Goal: Task Accomplishment & Management: Complete application form

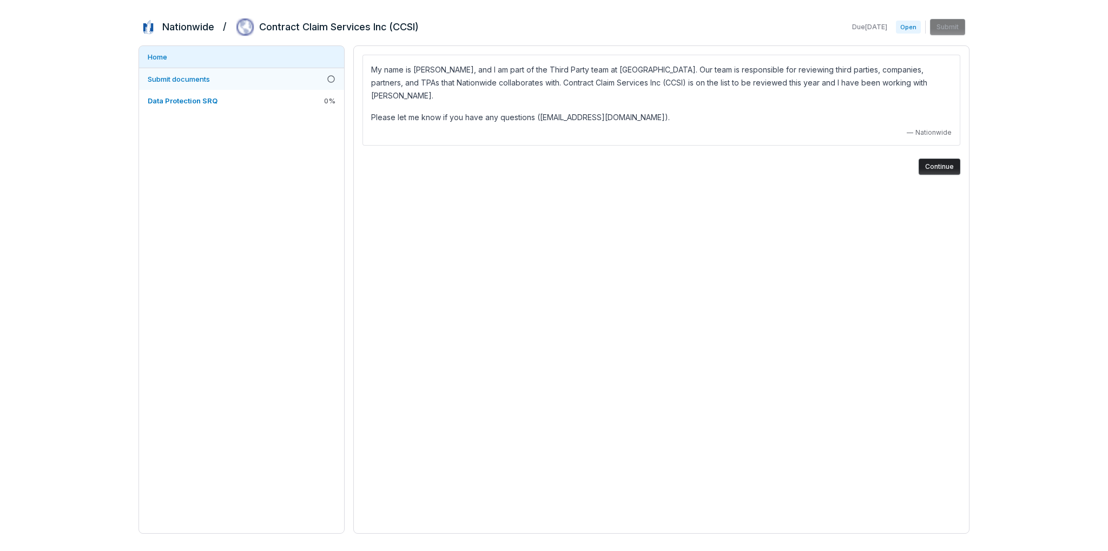
click at [189, 78] on span "Submit documents" at bounding box center [179, 79] width 62 height 9
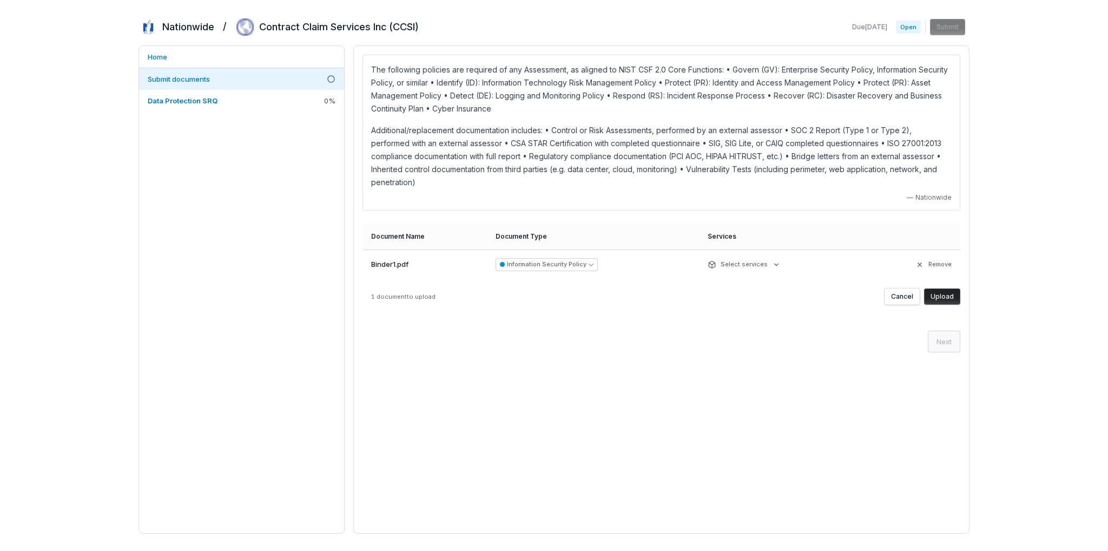
click at [951, 288] on button "Upload" at bounding box center [942, 296] width 36 height 16
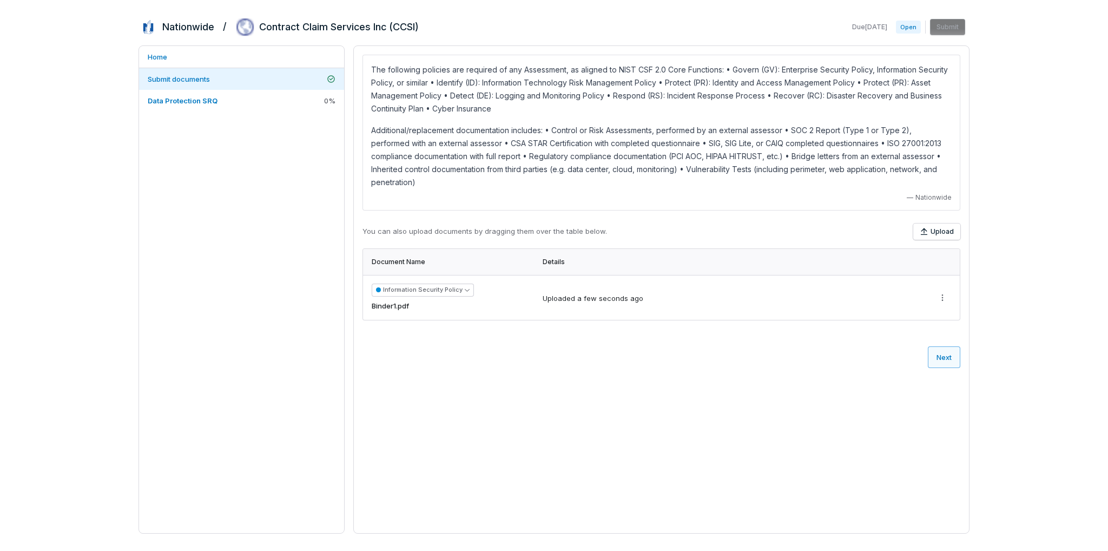
click at [950, 346] on button "Next" at bounding box center [943, 357] width 32 height 22
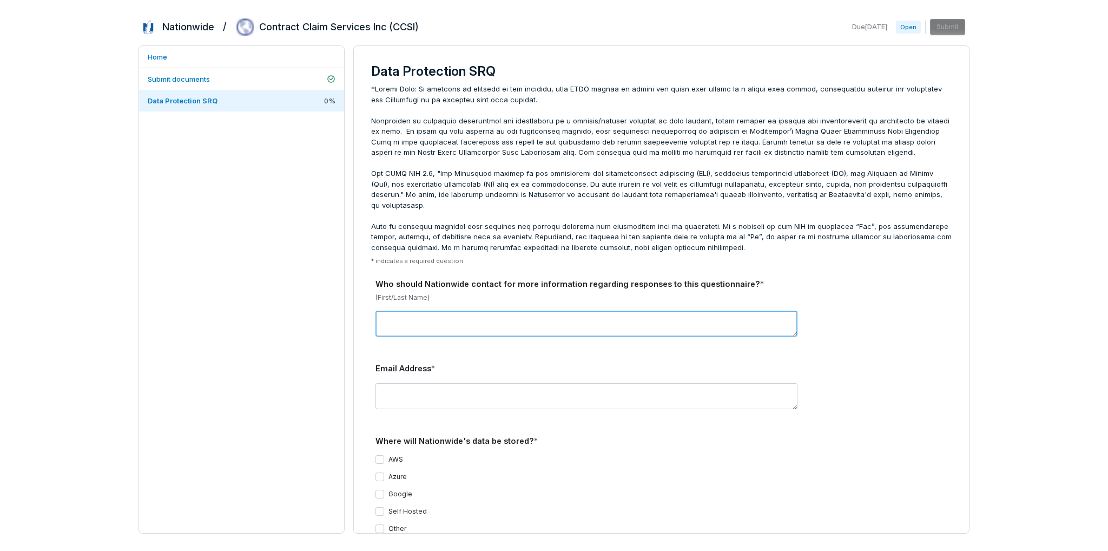
click at [492, 310] on textarea at bounding box center [586, 323] width 422 height 26
type textarea "**********"
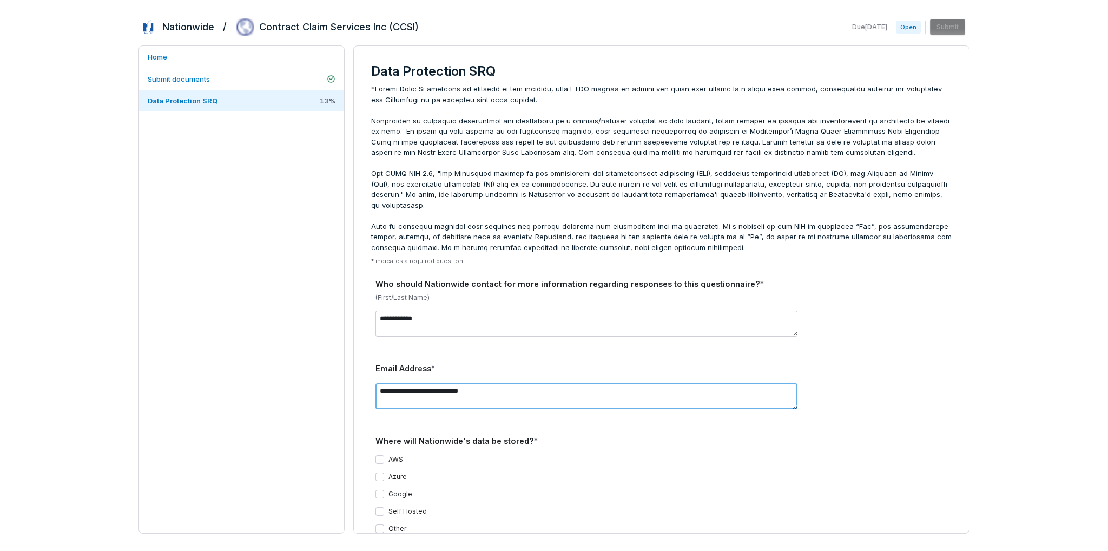
type textarea "**********"
type button "on"
click at [377, 507] on button "Self Hosted" at bounding box center [379, 511] width 9 height 9
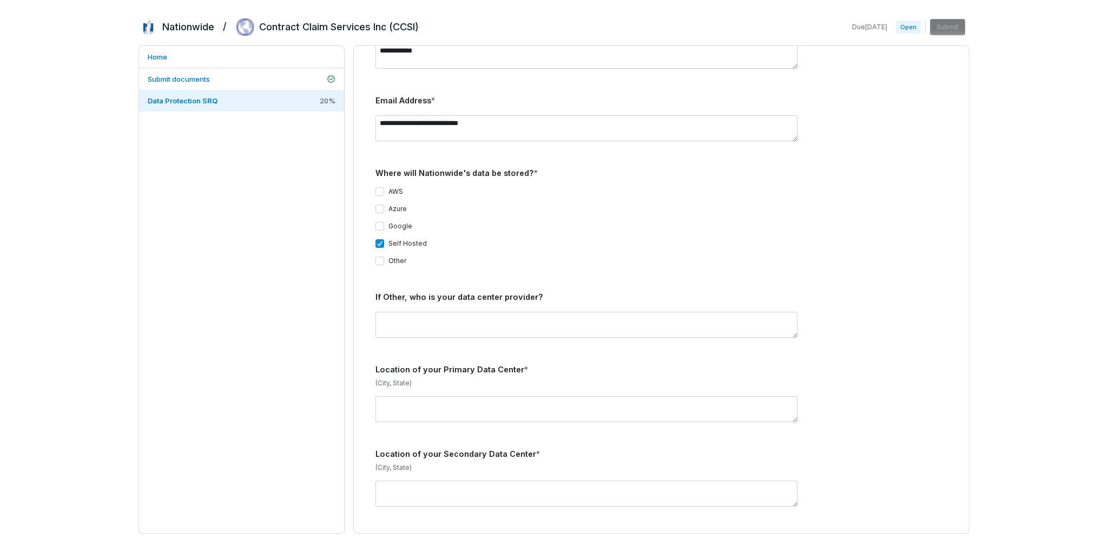
scroll to position [270, 0]
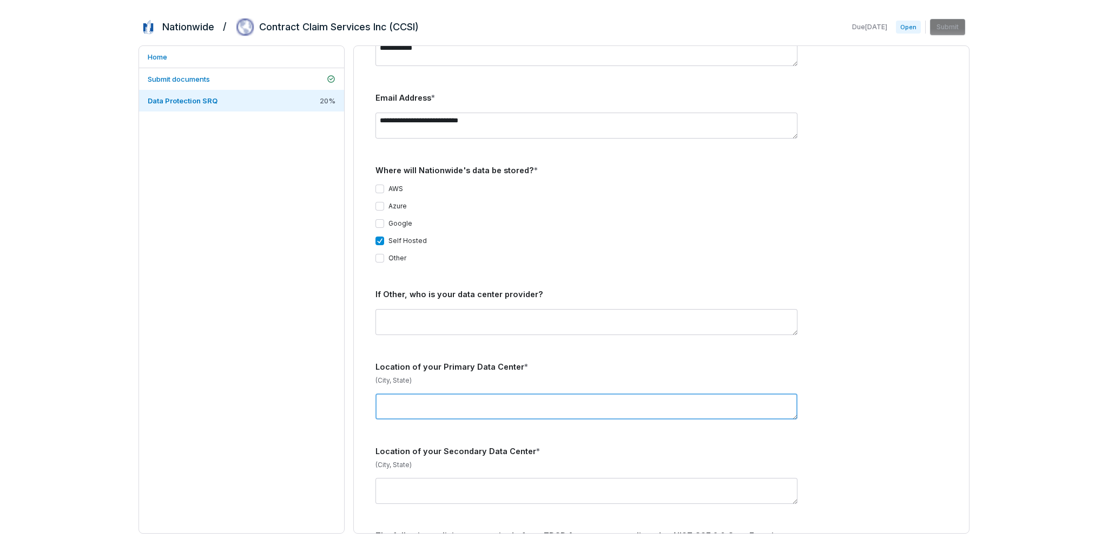
click at [483, 396] on textarea at bounding box center [586, 406] width 422 height 26
type textarea "*********"
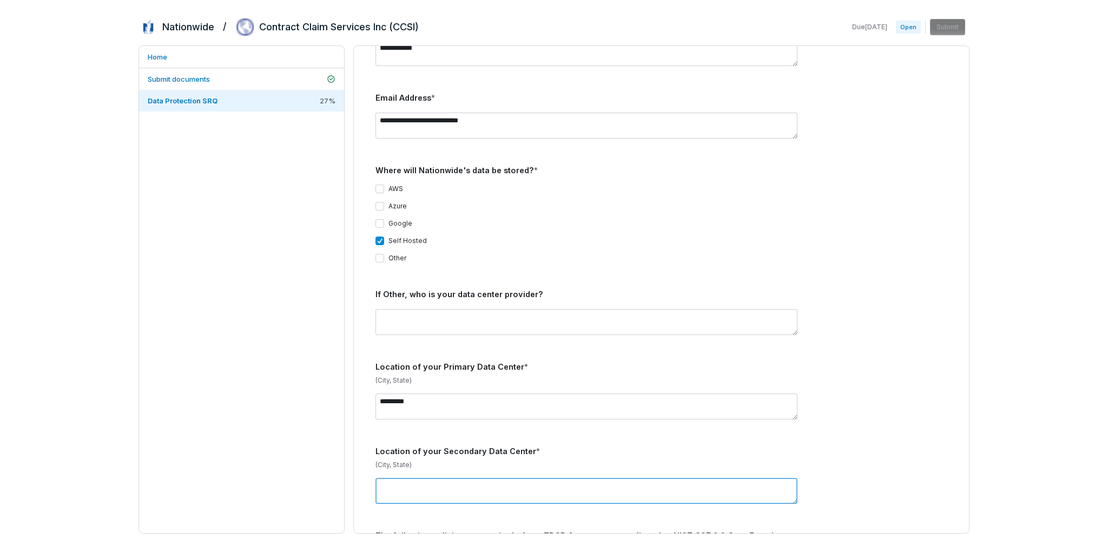
click at [501, 481] on textarea at bounding box center [586, 491] width 422 height 26
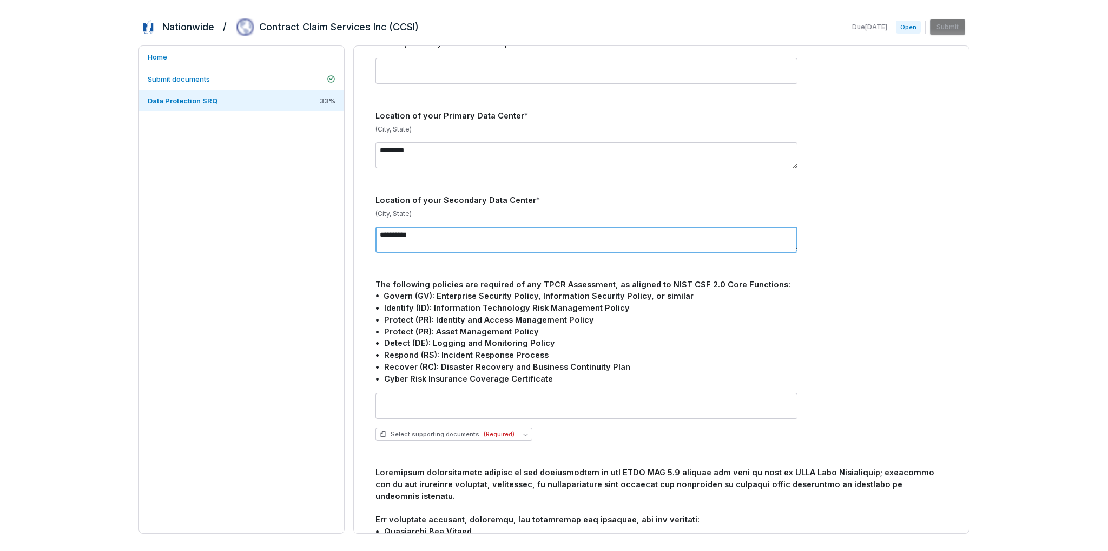
scroll to position [541, 0]
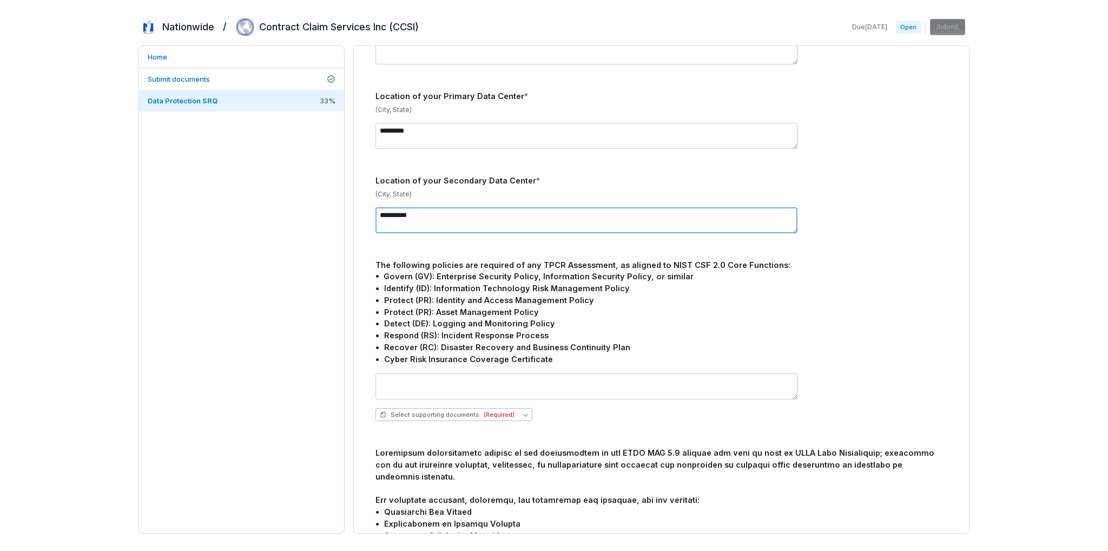
type textarea "**********"
click at [523, 412] on icon "button" at bounding box center [525, 414] width 5 height 5
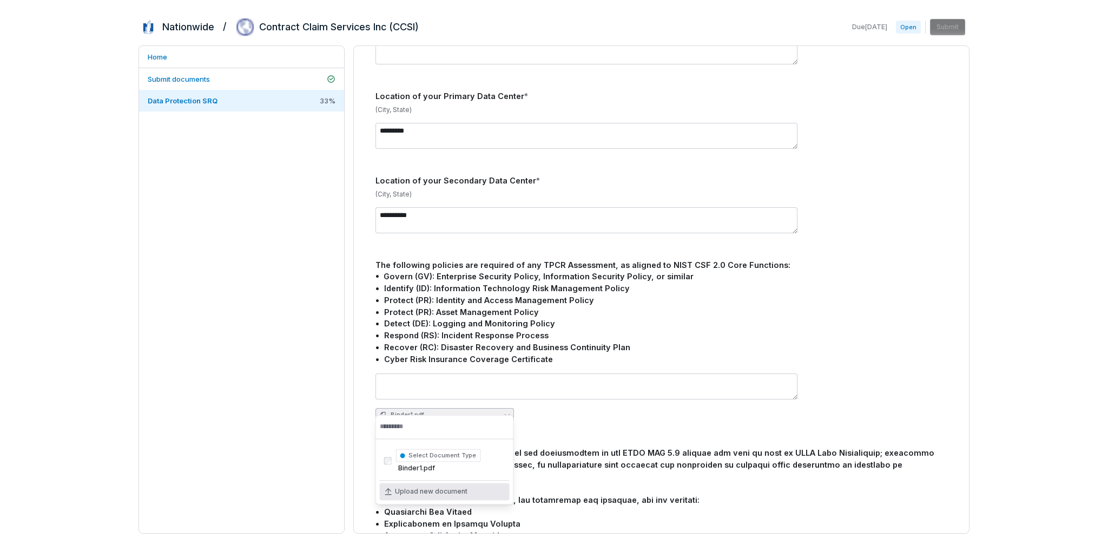
click at [437, 493] on span "Upload new document" at bounding box center [431, 491] width 72 height 9
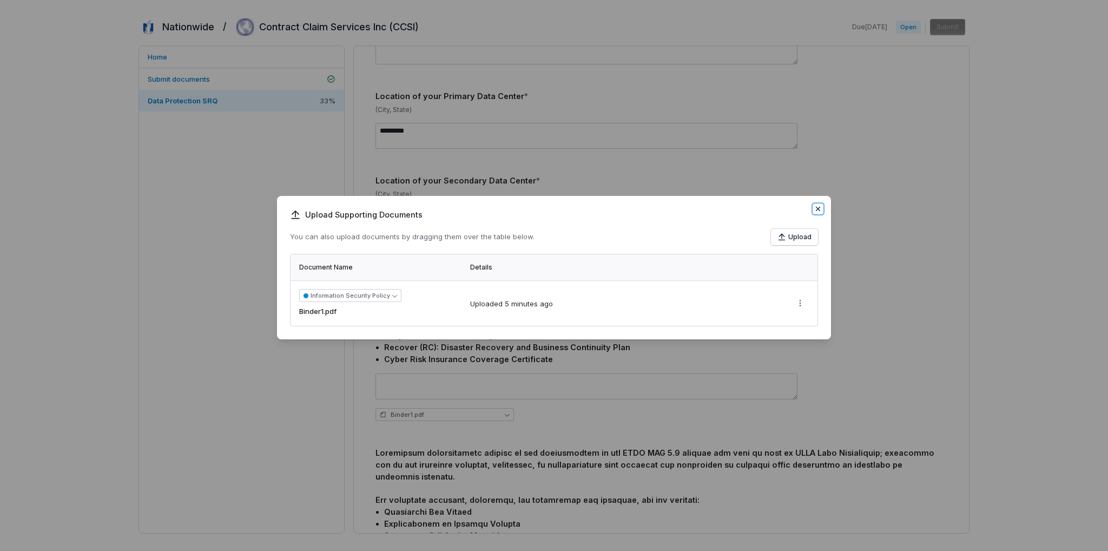
click at [820, 210] on icon "button" at bounding box center [817, 208] width 9 height 9
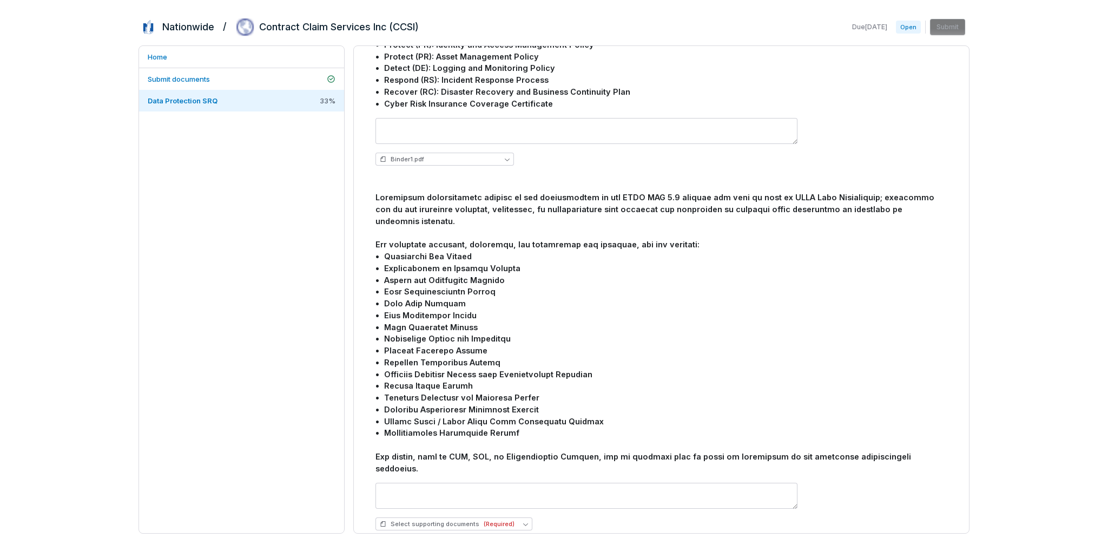
scroll to position [811, 0]
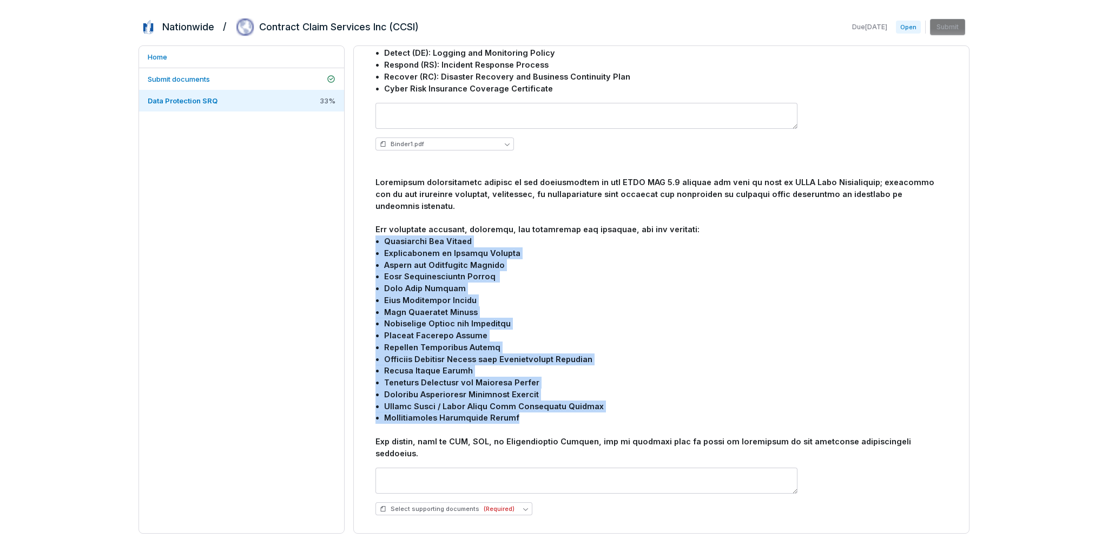
drag, startPoint x: 376, startPoint y: 217, endPoint x: 546, endPoint y: 397, distance: 247.5
click at [546, 397] on div at bounding box center [661, 317] width 572 height 282
copy div "• Acceptable Use Policy • Architecture or Network Diagram • Backup and Resilien…"
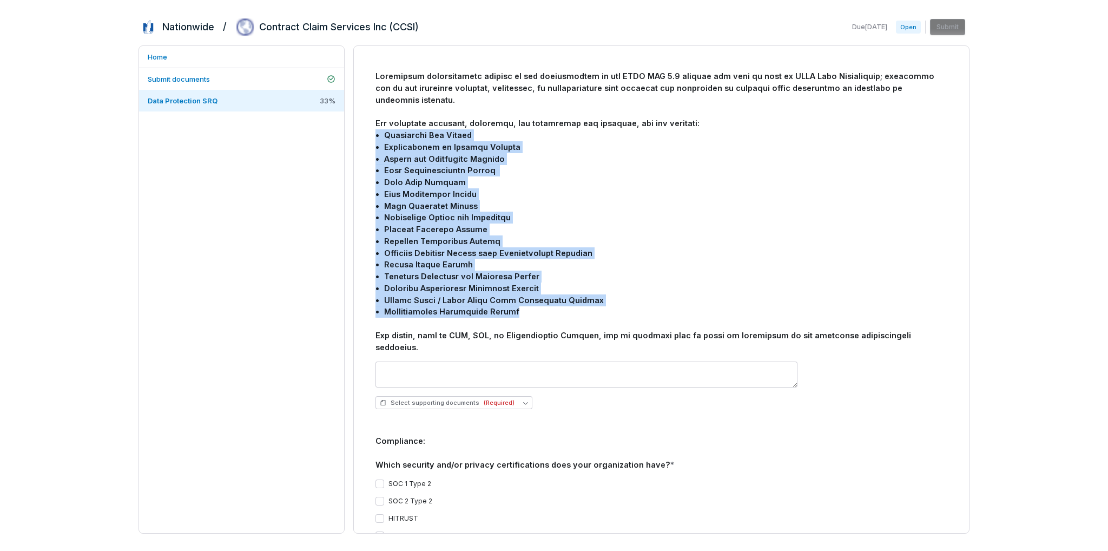
scroll to position [919, 0]
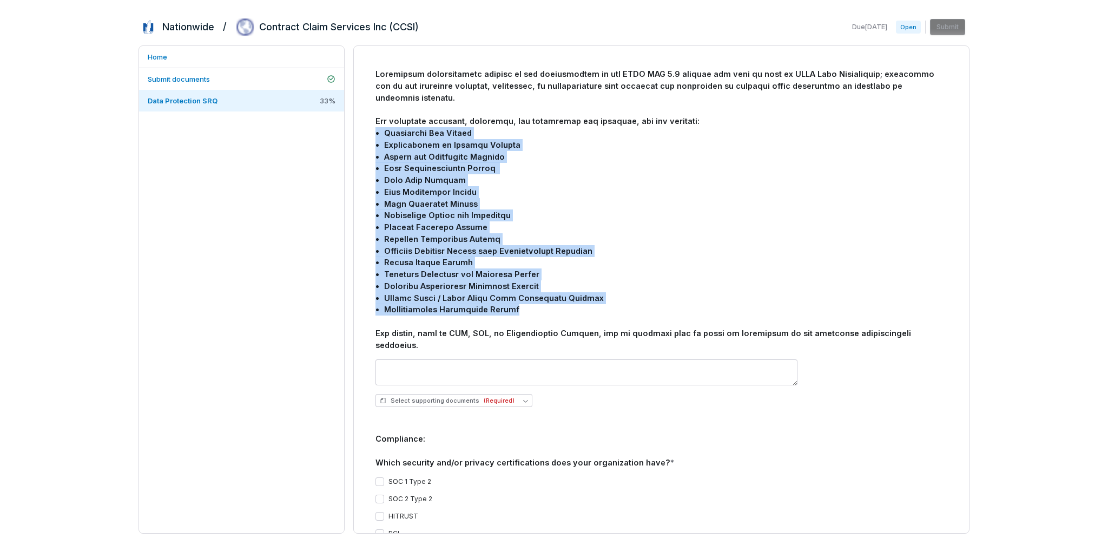
click at [761, 275] on div at bounding box center [661, 209] width 572 height 282
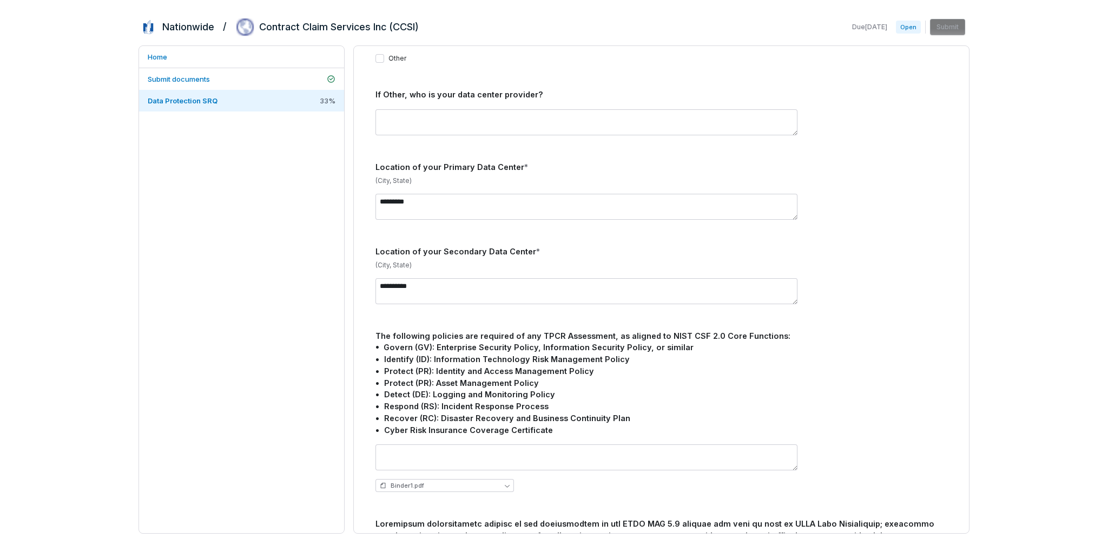
scroll to position [487, 0]
